Goal: Task Accomplishment & Management: Manage account settings

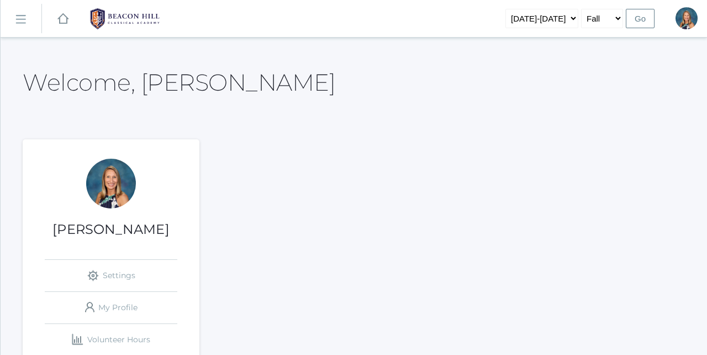
click at [28, 22] on link "icons/ui/navigation/hamburger Created with Sketch." at bounding box center [21, 19] width 41 height 30
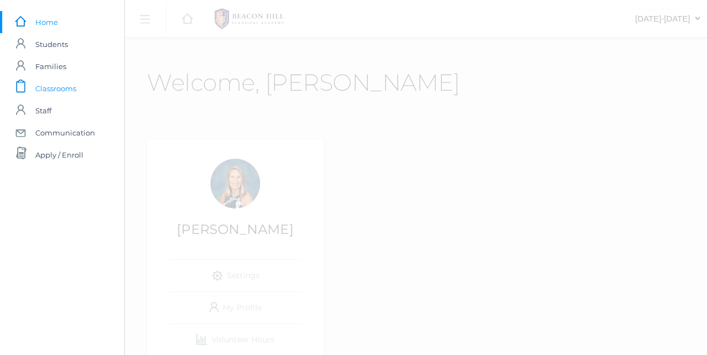
click at [59, 91] on span "Classrooms" at bounding box center [55, 88] width 41 height 22
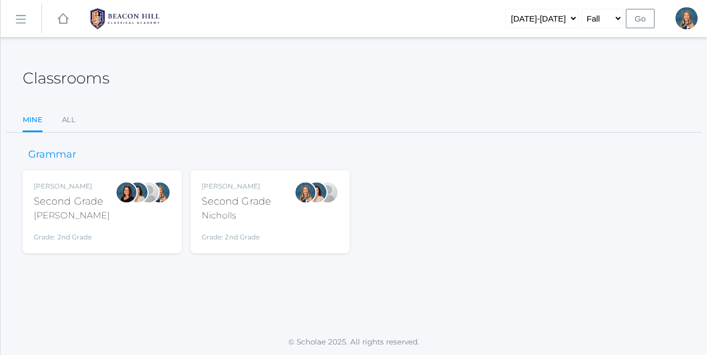
click at [261, 223] on div "Courtney Nicholls Second Grade Nicholls Grade: 2nd Grade 02LA" at bounding box center [237, 211] width 70 height 61
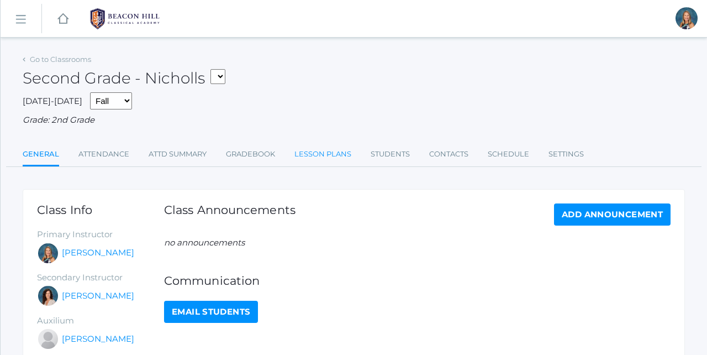
click at [310, 148] on link "Lesson Plans" at bounding box center [322, 154] width 57 height 22
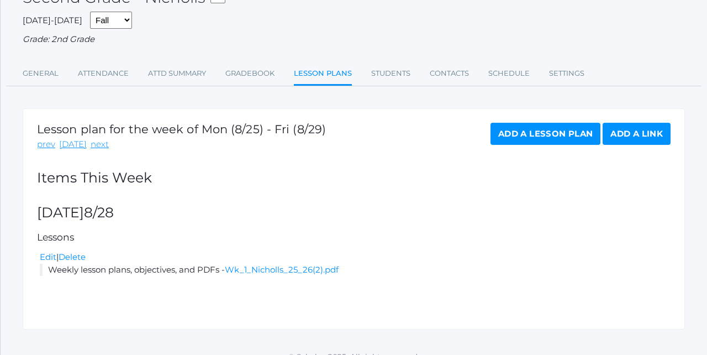
scroll to position [85, 0]
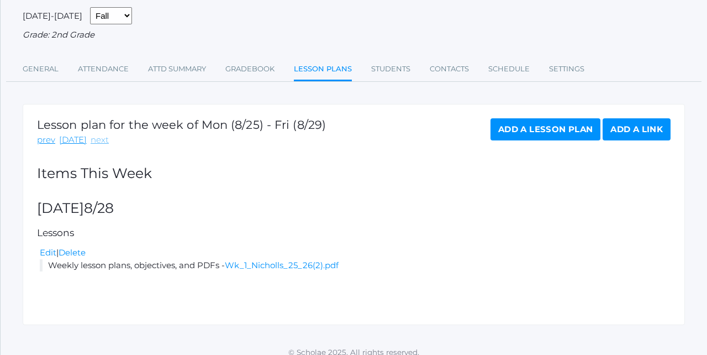
click at [101, 134] on link "next" at bounding box center [100, 140] width 18 height 13
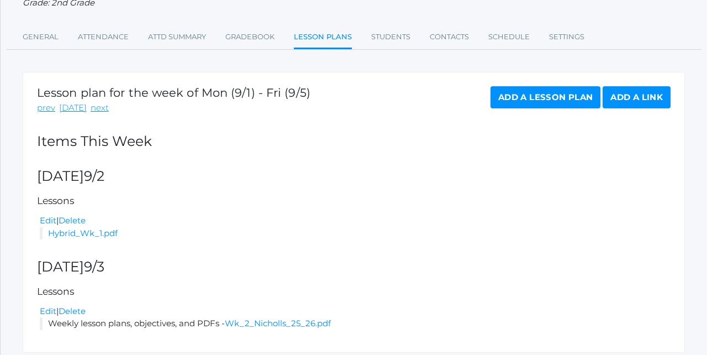
scroll to position [126, 0]
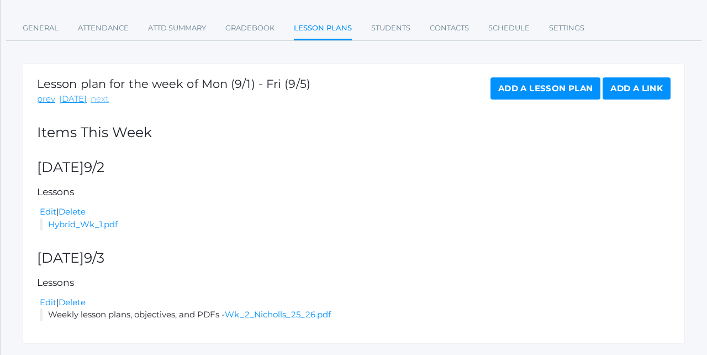
click at [93, 96] on link "next" at bounding box center [100, 99] width 18 height 13
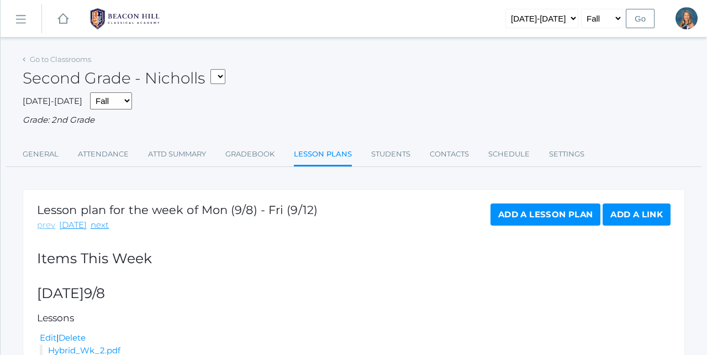
click at [42, 224] on link "prev" at bounding box center [46, 225] width 18 height 13
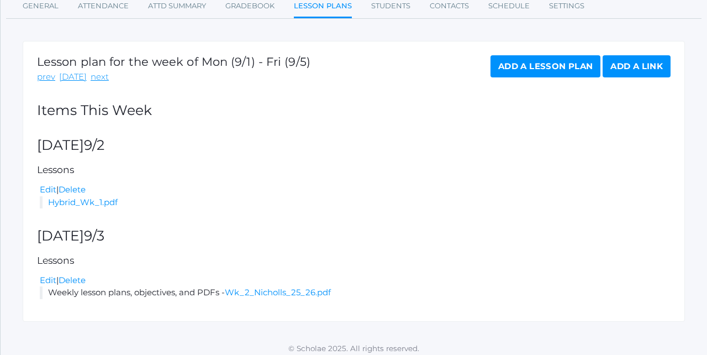
scroll to position [148, 0]
click at [45, 275] on link "Edit" at bounding box center [48, 280] width 17 height 10
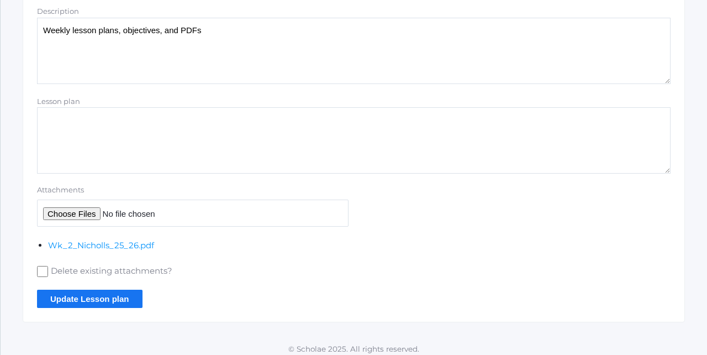
scroll to position [314, 0]
click at [80, 240] on link "Wk_2_Nicholls_25_26.pdf" at bounding box center [101, 245] width 106 height 10
click at [41, 265] on label "Delete existing attachments?" at bounding box center [193, 272] width 312 height 14
click at [41, 266] on input "Delete existing attachments?" at bounding box center [42, 271] width 11 height 11
checkbox input "true"
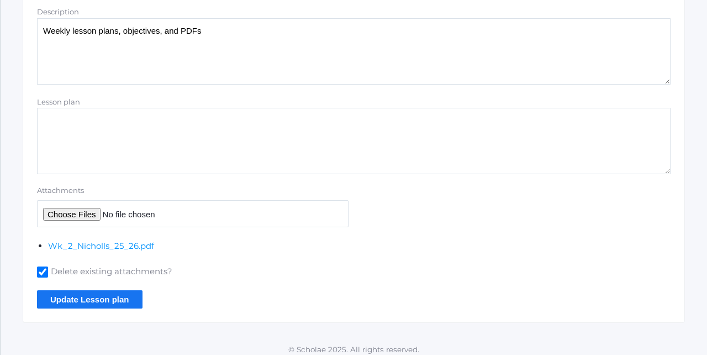
click at [72, 290] on input "Update Lesson plan" at bounding box center [90, 299] width 106 height 18
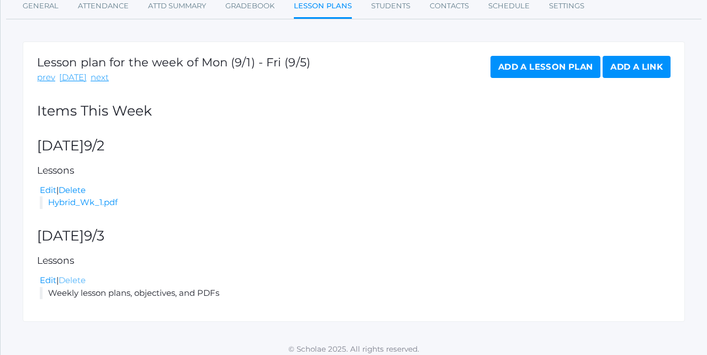
scroll to position [173, 0]
click at [49, 275] on link "Edit" at bounding box center [48, 280] width 17 height 10
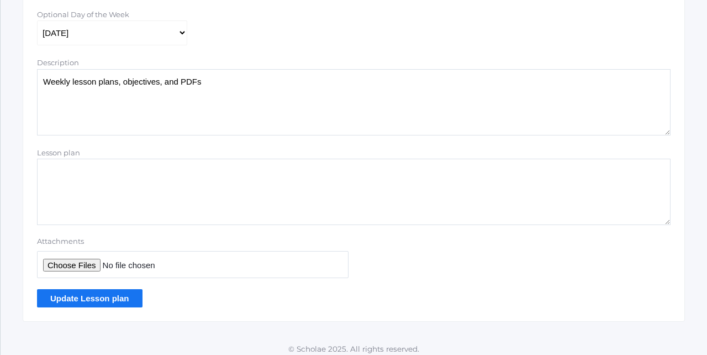
scroll to position [262, 0]
click at [73, 257] on input "Attachments" at bounding box center [193, 264] width 312 height 27
type input "C:\fakepath\Wk 2 Nicholls 25_26.pdf"
click at [114, 297] on input "Update Lesson plan" at bounding box center [90, 298] width 106 height 18
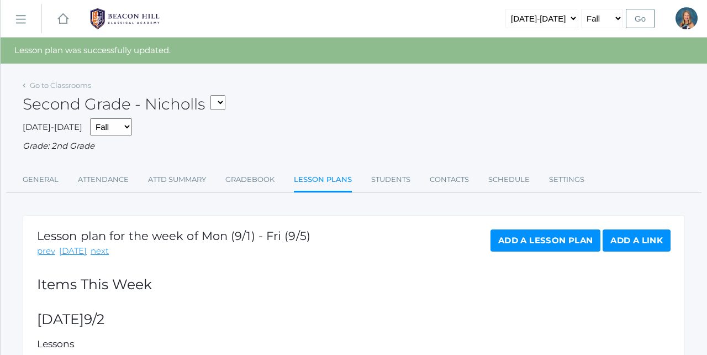
select select "1958"
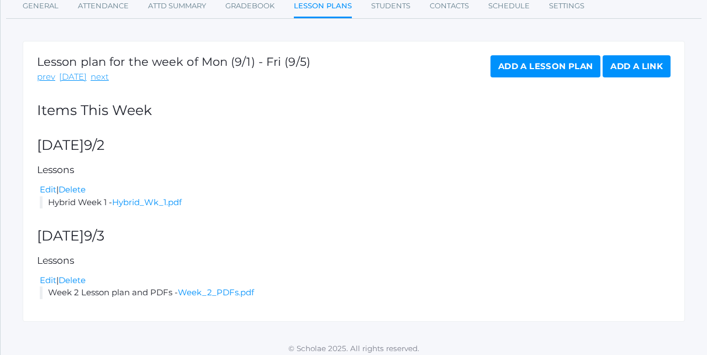
scroll to position [148, 0]
click at [96, 74] on link "next" at bounding box center [100, 77] width 18 height 13
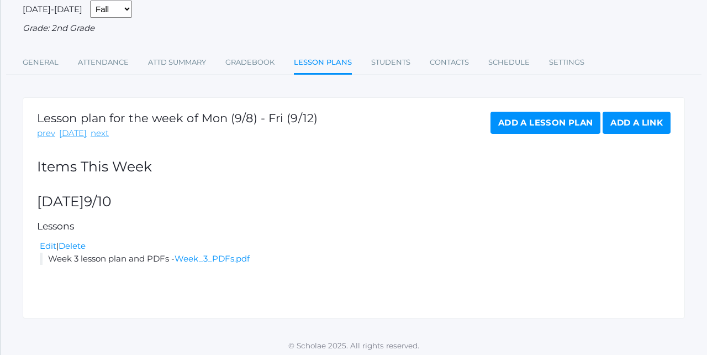
scroll to position [91, 0]
click at [50, 128] on link "prev" at bounding box center [46, 134] width 18 height 13
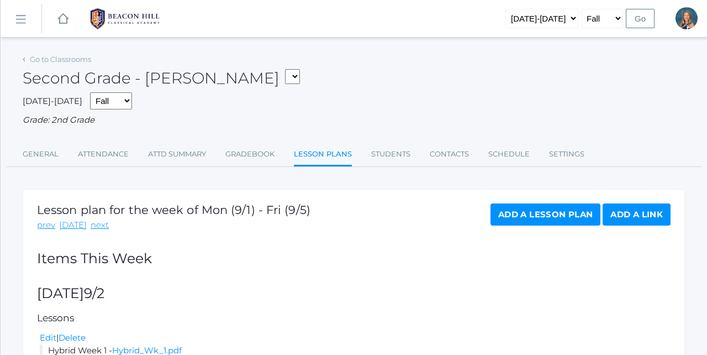
select select "1970"
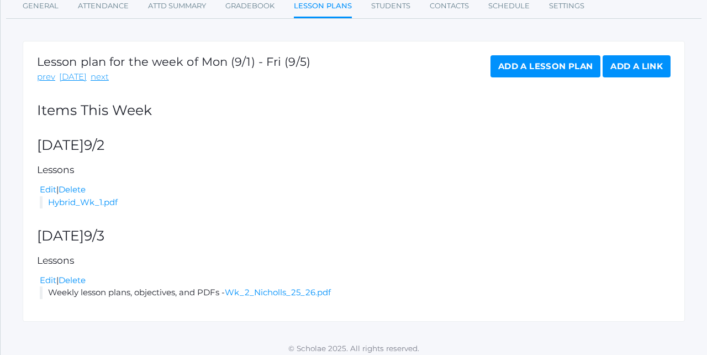
scroll to position [148, 0]
click at [92, 74] on link "next" at bounding box center [100, 77] width 18 height 13
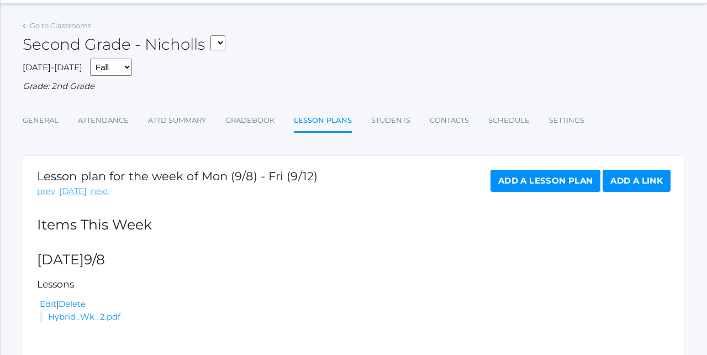
scroll to position [33, 0]
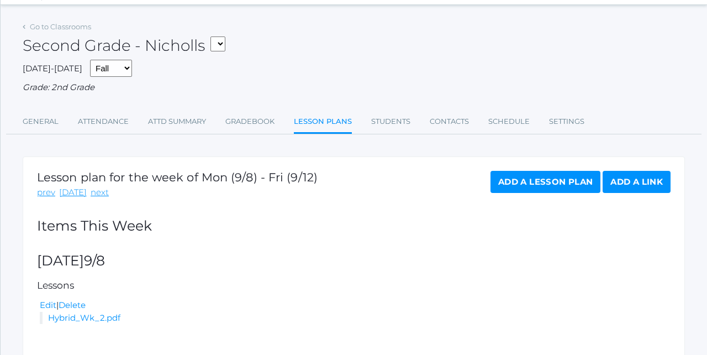
select select "1958"
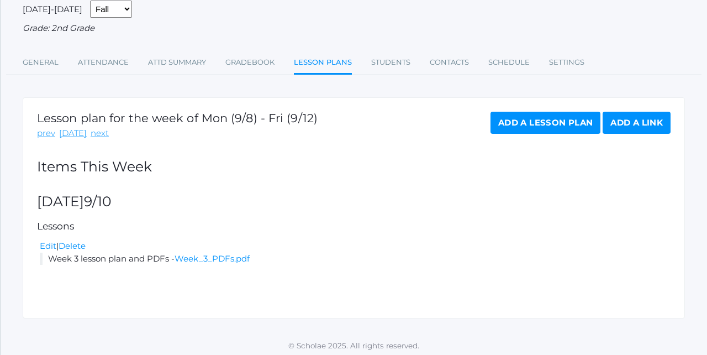
scroll to position [91, 0]
click at [529, 112] on link "Add a Lesson Plan" at bounding box center [546, 123] width 110 height 22
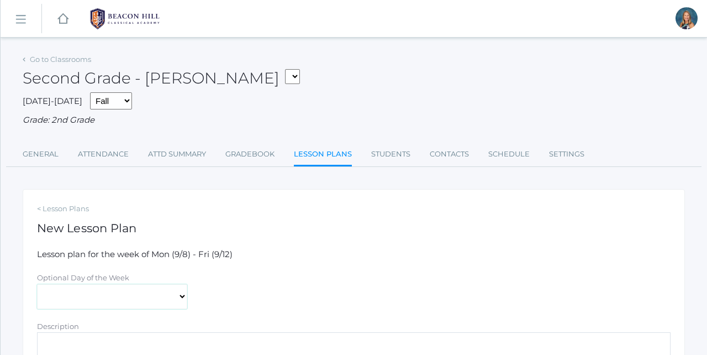
select select "2025-09-08"
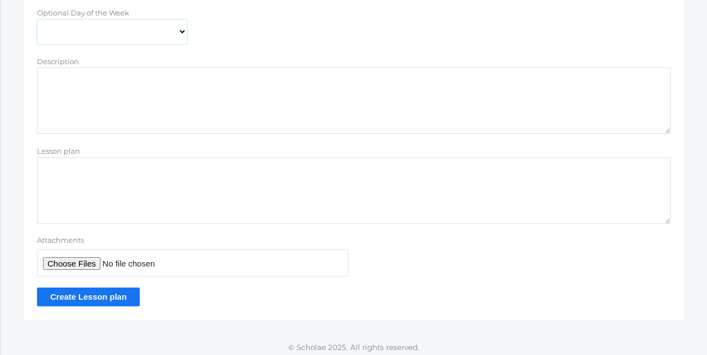
scroll to position [264, 0]
click at [71, 254] on input "Attachments" at bounding box center [193, 263] width 312 height 27
type input "C:\fakepath\Hybrid Wk 2.pdf"
click at [101, 288] on input "Create Lesson plan" at bounding box center [88, 297] width 103 height 18
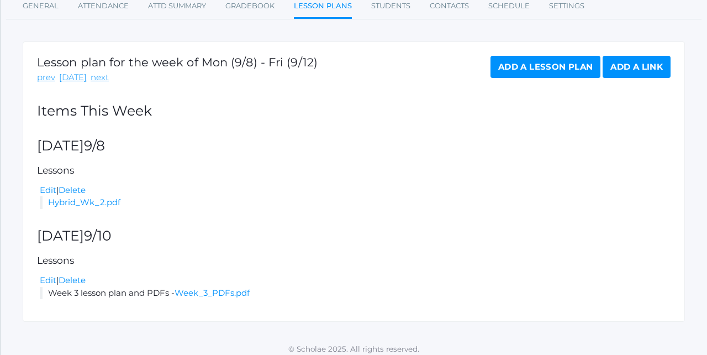
scroll to position [173, 0]
click at [97, 197] on link "Hybrid_Wk_2.pdf" at bounding box center [84, 202] width 72 height 10
